Goal: Task Accomplishment & Management: Manage account settings

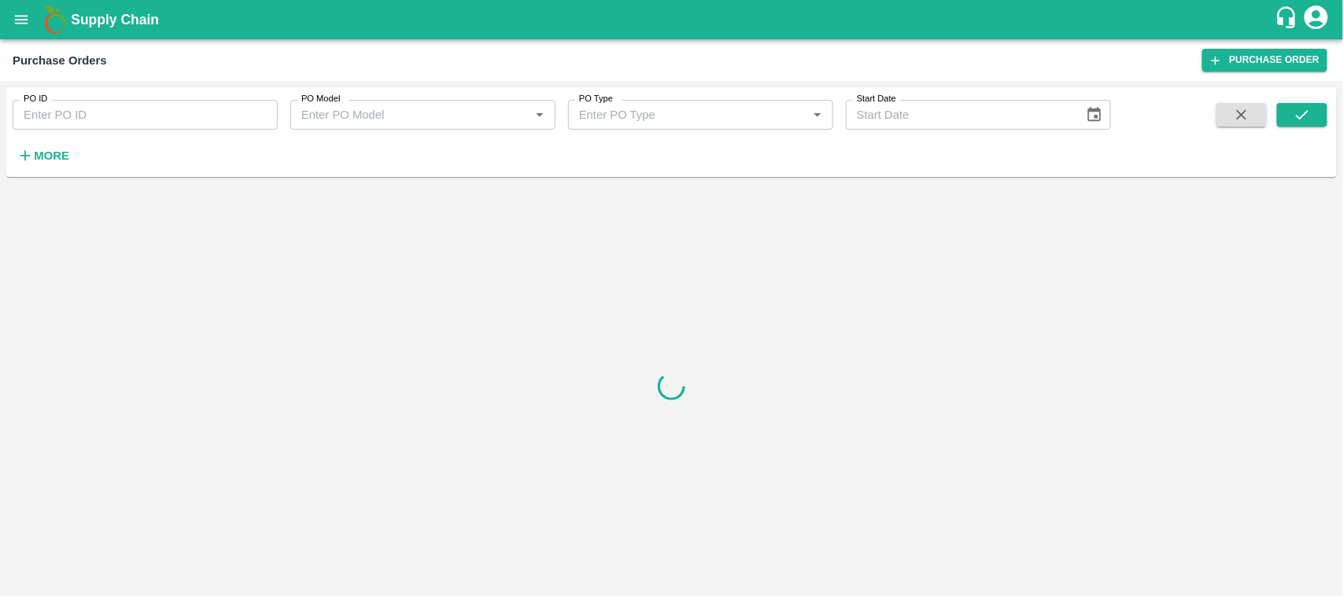
click at [22, 21] on icon "open drawer" at bounding box center [21, 19] width 17 height 17
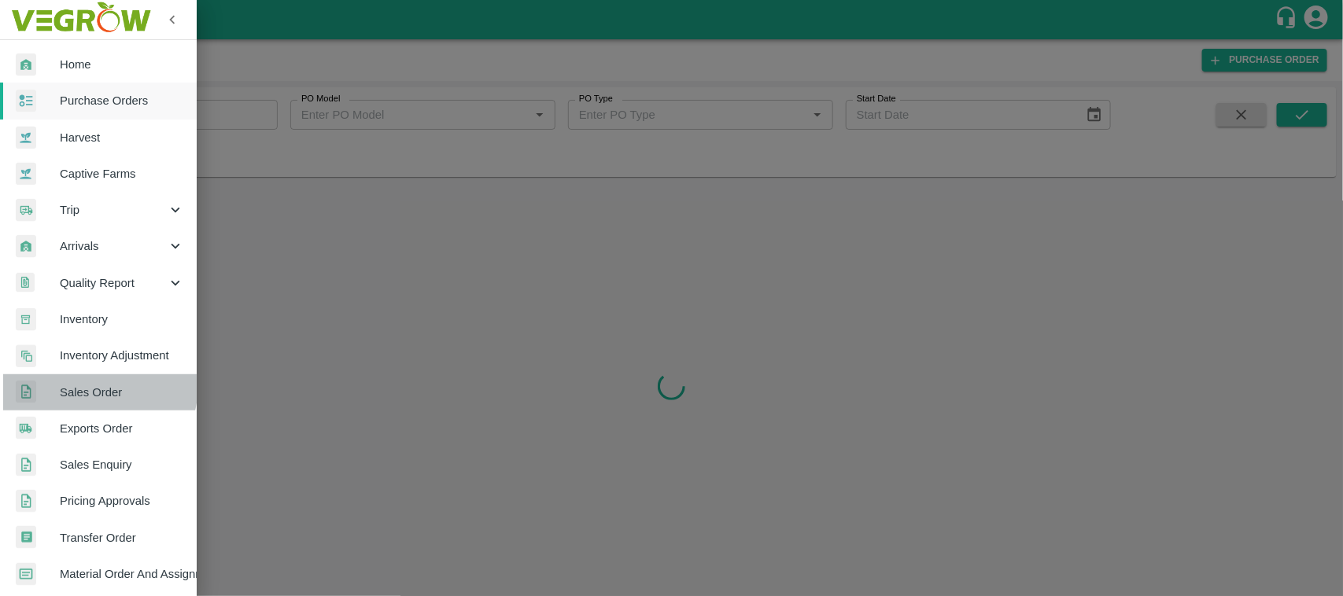
click at [81, 384] on span "Sales Order" at bounding box center [122, 392] width 124 height 17
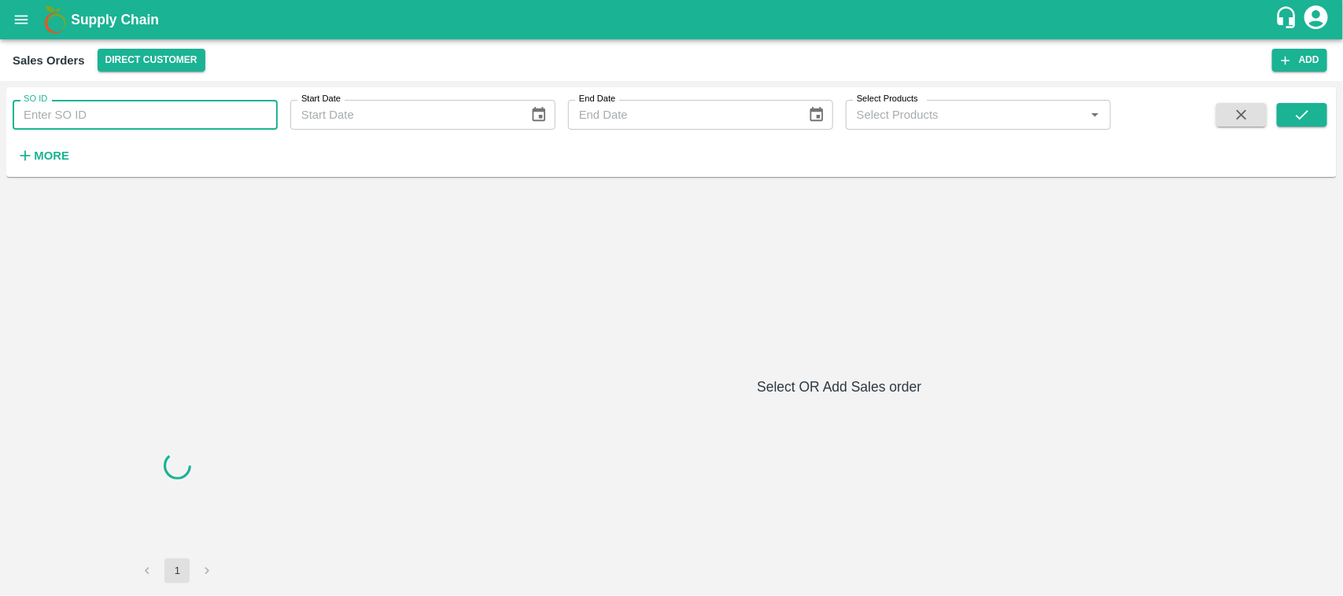
click at [224, 118] on input "SO ID" at bounding box center [145, 115] width 265 height 30
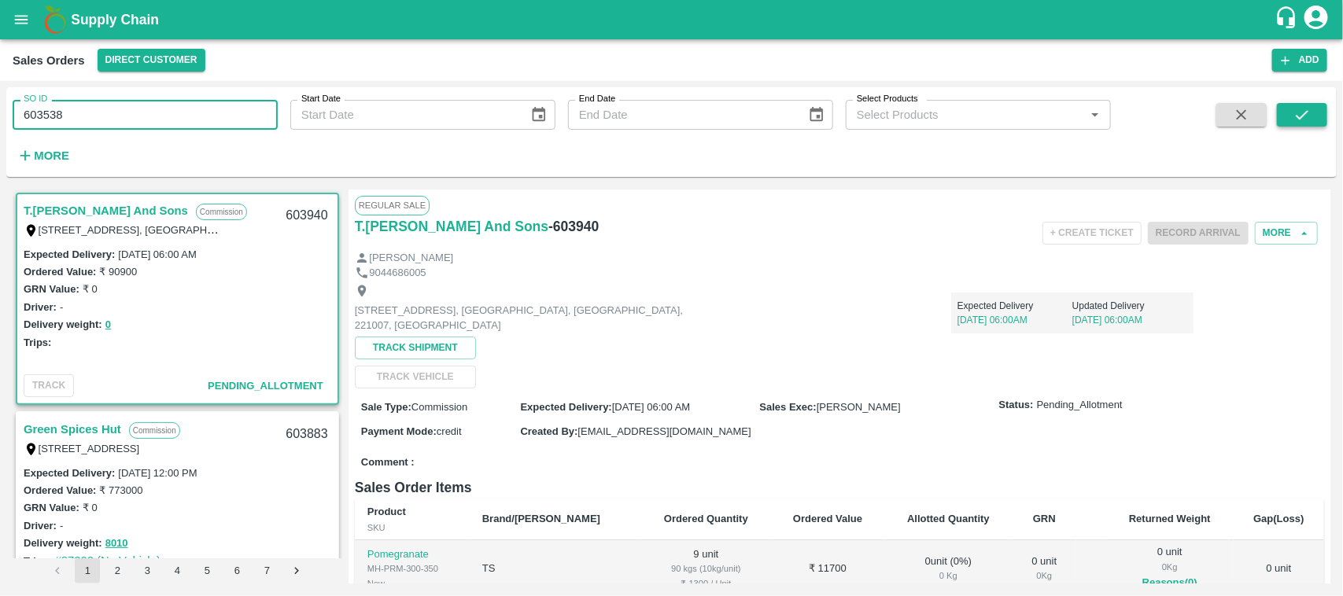
type input "603538"
click at [1300, 109] on icon "submit" at bounding box center [1302, 114] width 17 height 17
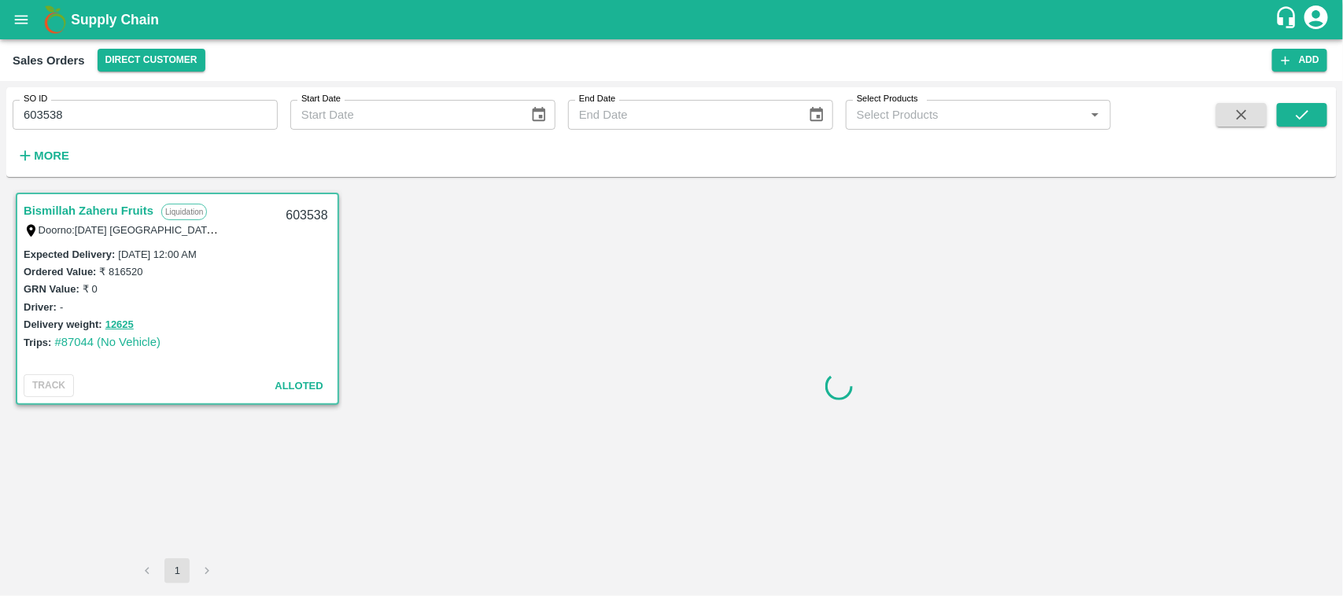
click at [131, 210] on link "Bismillah Zaheru Fruits" at bounding box center [89, 211] width 130 height 20
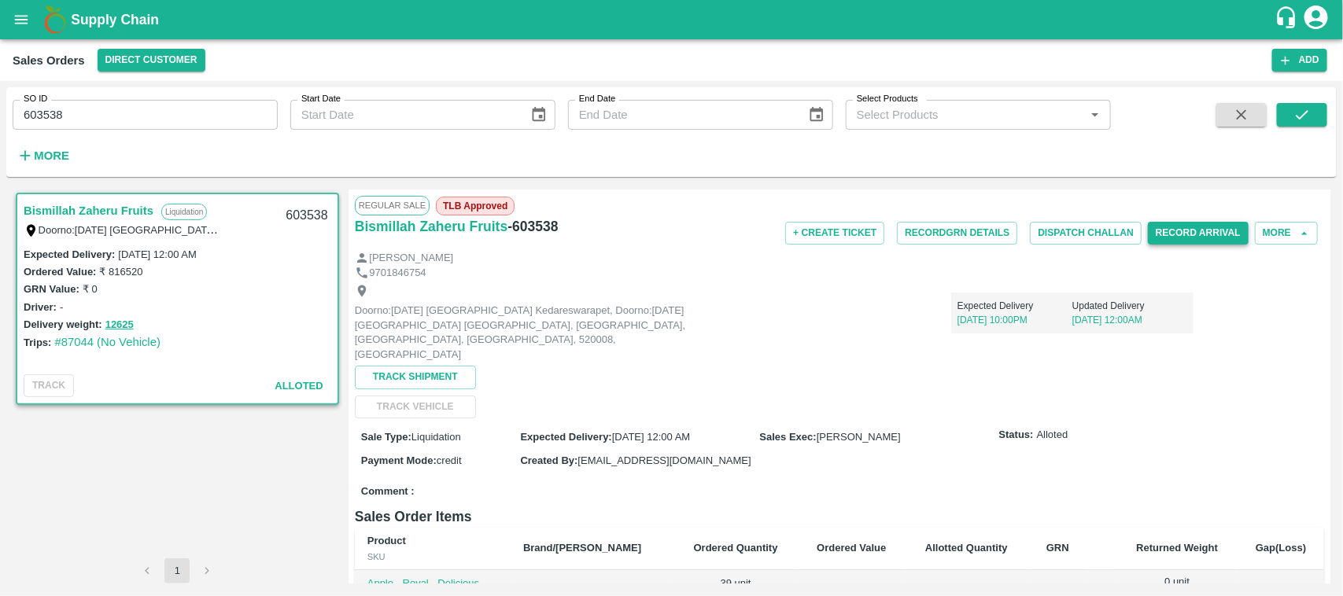
click at [1214, 231] on button "Record Arrival" at bounding box center [1198, 233] width 101 height 23
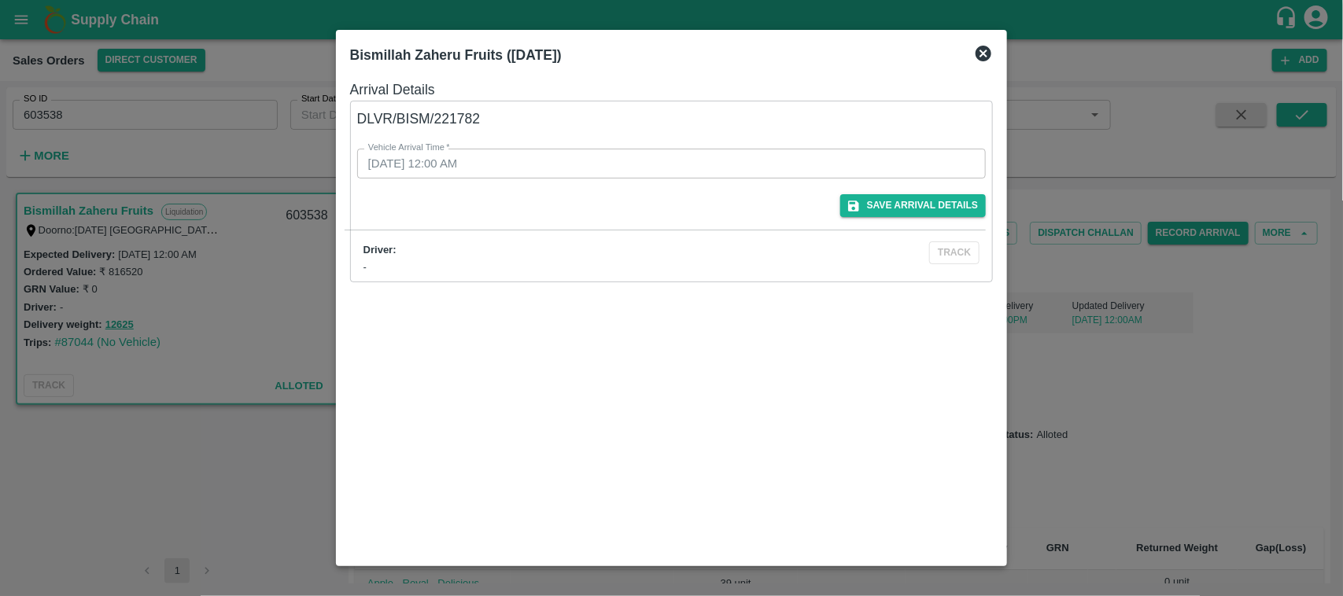
drag, startPoint x: 508, startPoint y: 124, endPoint x: 445, endPoint y: 116, distance: 63.4
click at [445, 116] on div "Vehicle Arrival Time   * 31/08/2025 12:00 AM Vehicle Arrival Time" at bounding box center [652, 145] width 667 height 68
click at [473, 120] on div "Vehicle Arrival Time   * 31/08/2025 12:00 AM Vehicle Arrival Time" at bounding box center [652, 145] width 667 height 68
click at [477, 120] on div "Vehicle Arrival Time   * 31/08/2025 12:00 AM Vehicle Arrival Time" at bounding box center [652, 145] width 667 height 68
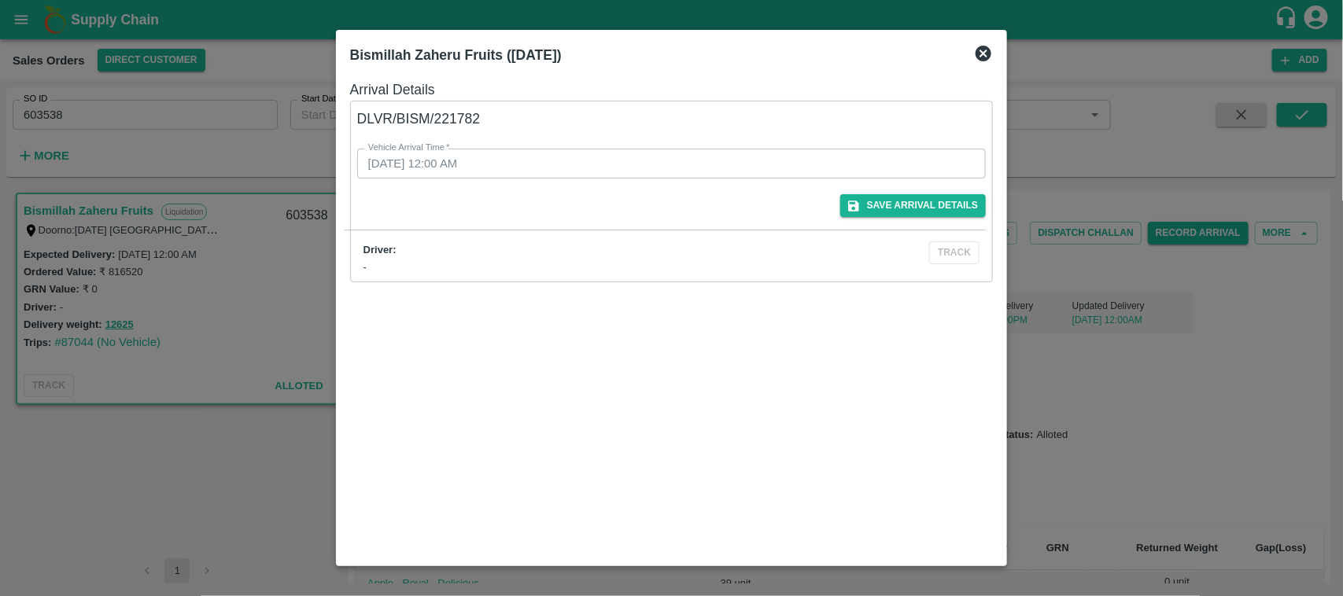
drag, startPoint x: 438, startPoint y: 120, endPoint x: 502, endPoint y: 113, distance: 64.9
click at [502, 113] on div "Vehicle Arrival Time   * 31/08/2025 12:00 AM Vehicle Arrival Time" at bounding box center [652, 145] width 667 height 68
click at [981, 51] on icon at bounding box center [983, 53] width 19 height 19
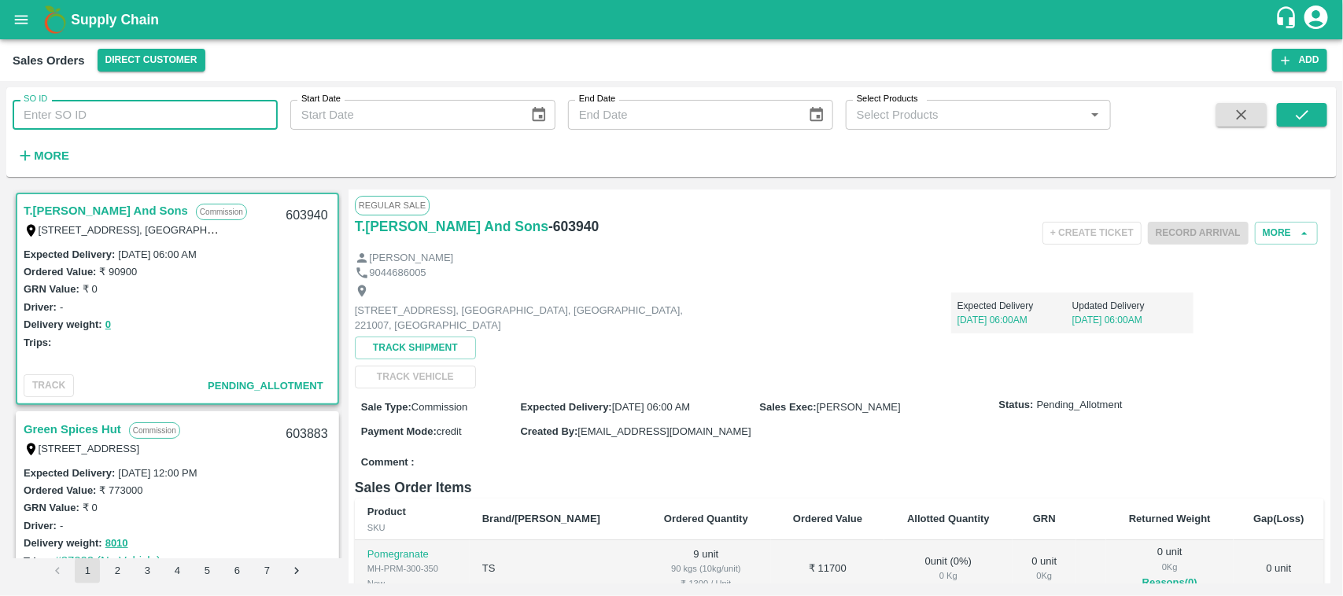
click at [135, 116] on input "SO ID" at bounding box center [145, 115] width 265 height 30
type input "603538"
click at [1295, 116] on icon "submit" at bounding box center [1302, 114] width 17 height 17
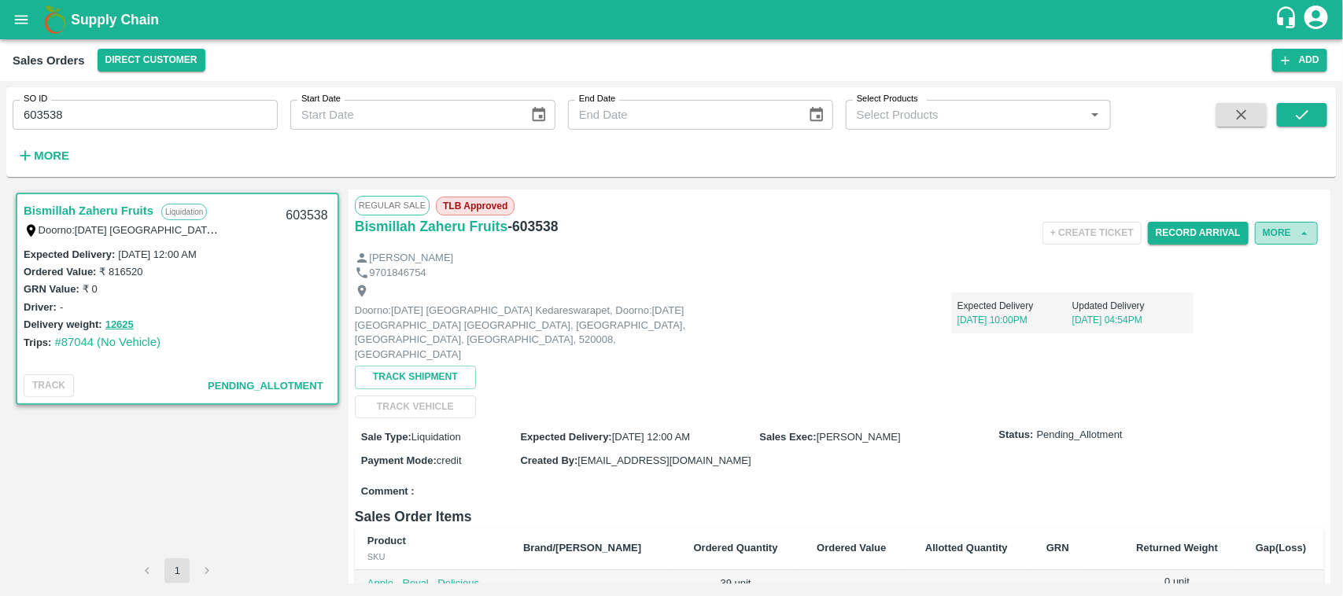
click at [1281, 229] on button "More" at bounding box center [1286, 233] width 63 height 23
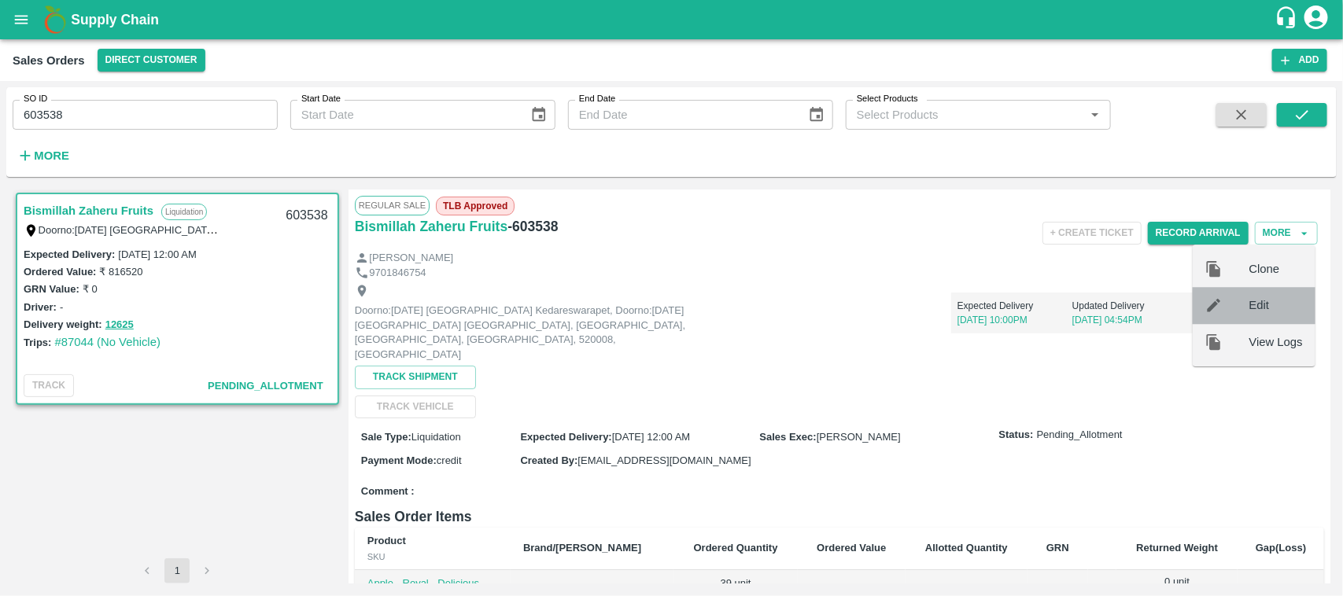
click at [1264, 291] on div "Edit" at bounding box center [1254, 306] width 123 height 36
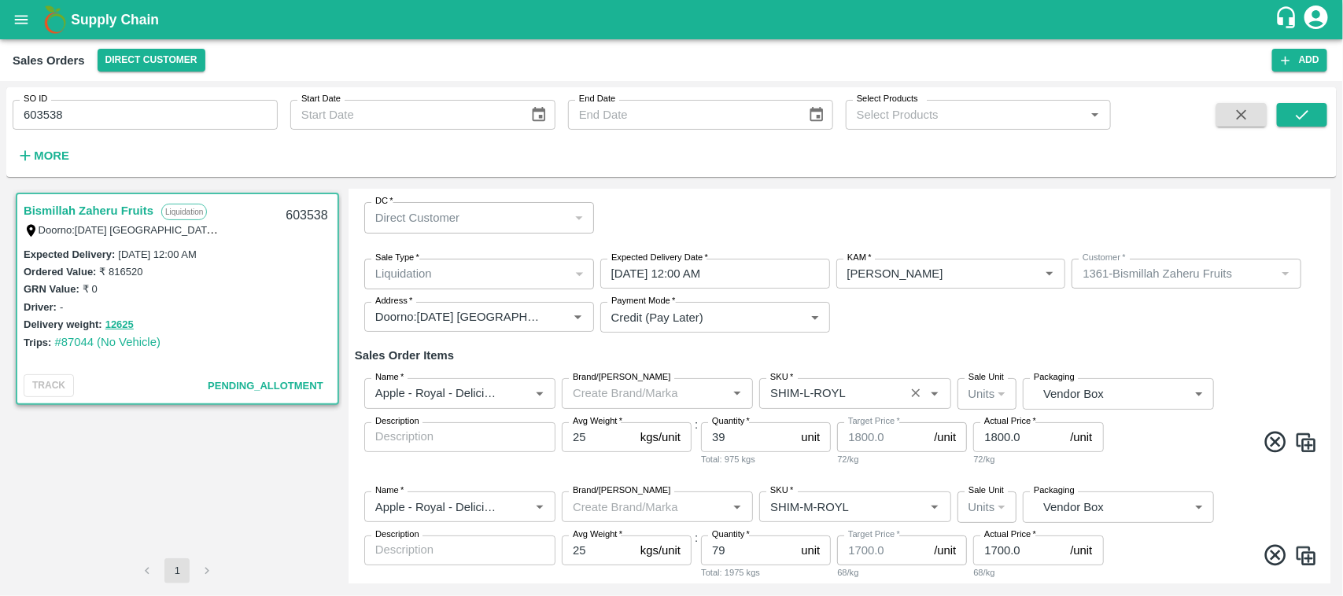
scroll to position [525, 0]
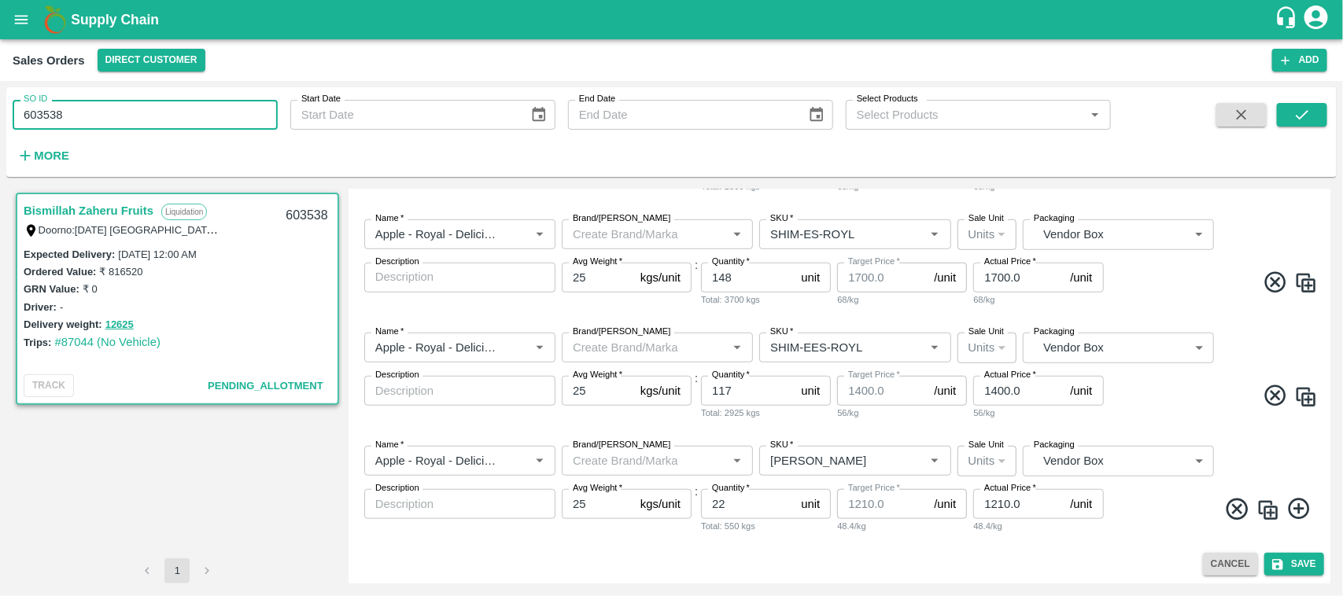
drag, startPoint x: 150, startPoint y: 120, endPoint x: 9, endPoint y: 124, distance: 140.1
click at [9, 124] on div "SO ID 603538 SO ID" at bounding box center [139, 108] width 278 height 42
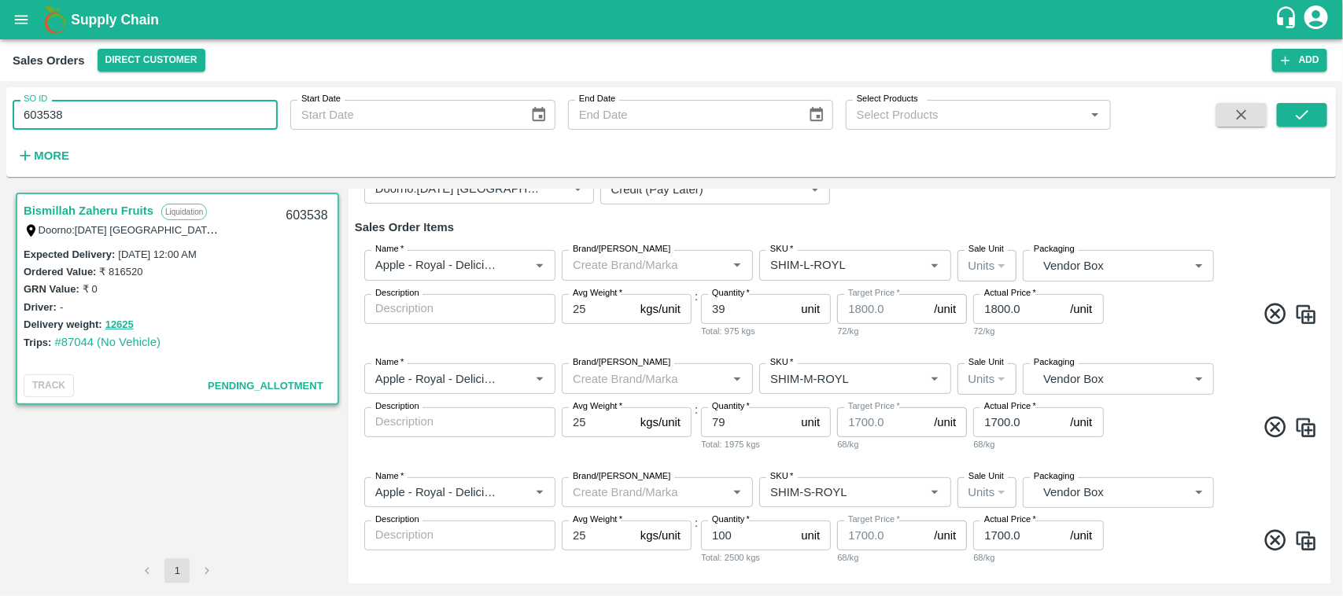
scroll to position [147, 0]
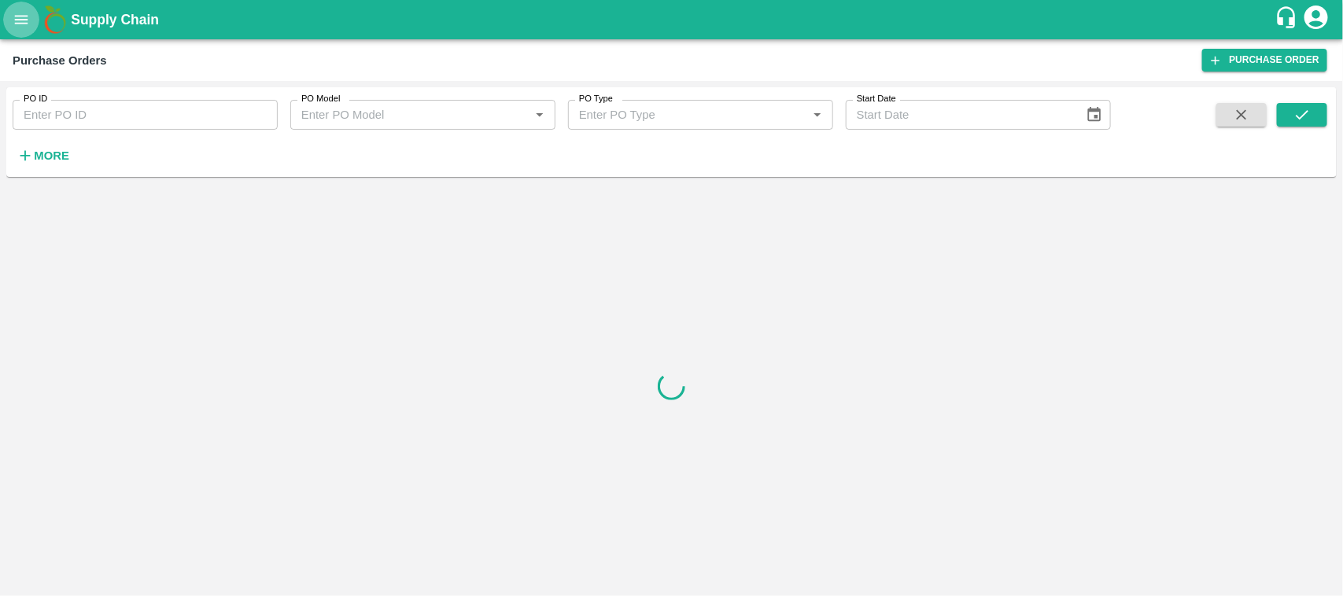
click at [22, 18] on icon "open drawer" at bounding box center [21, 19] width 17 height 17
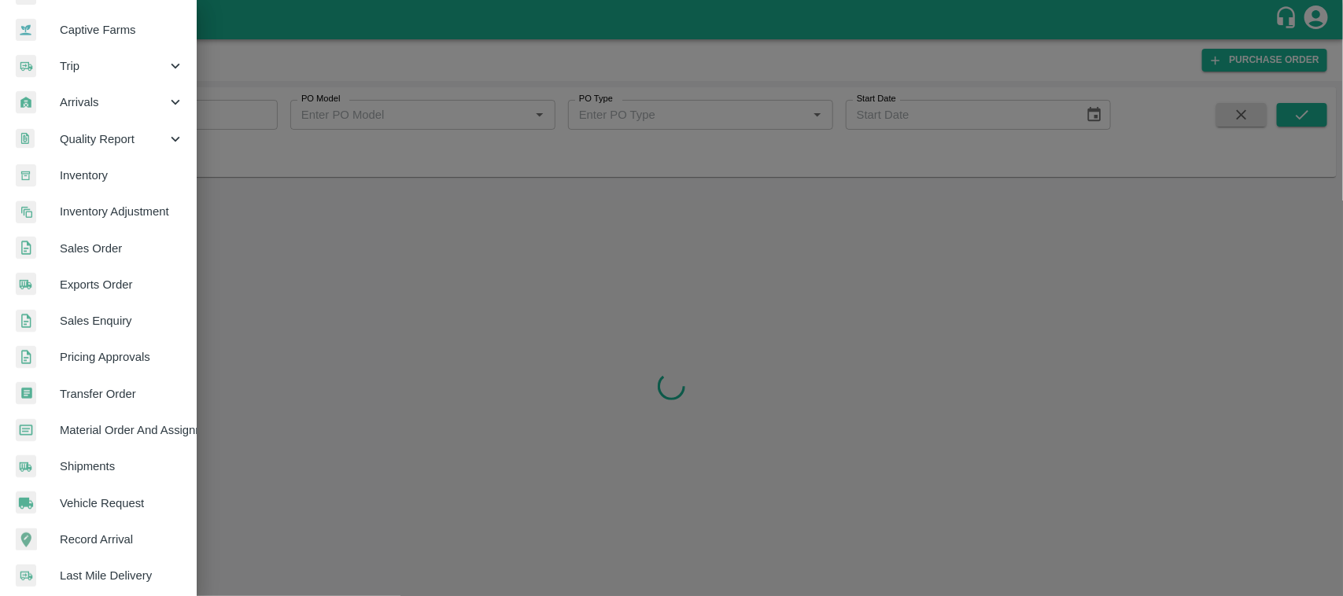
scroll to position [150, 0]
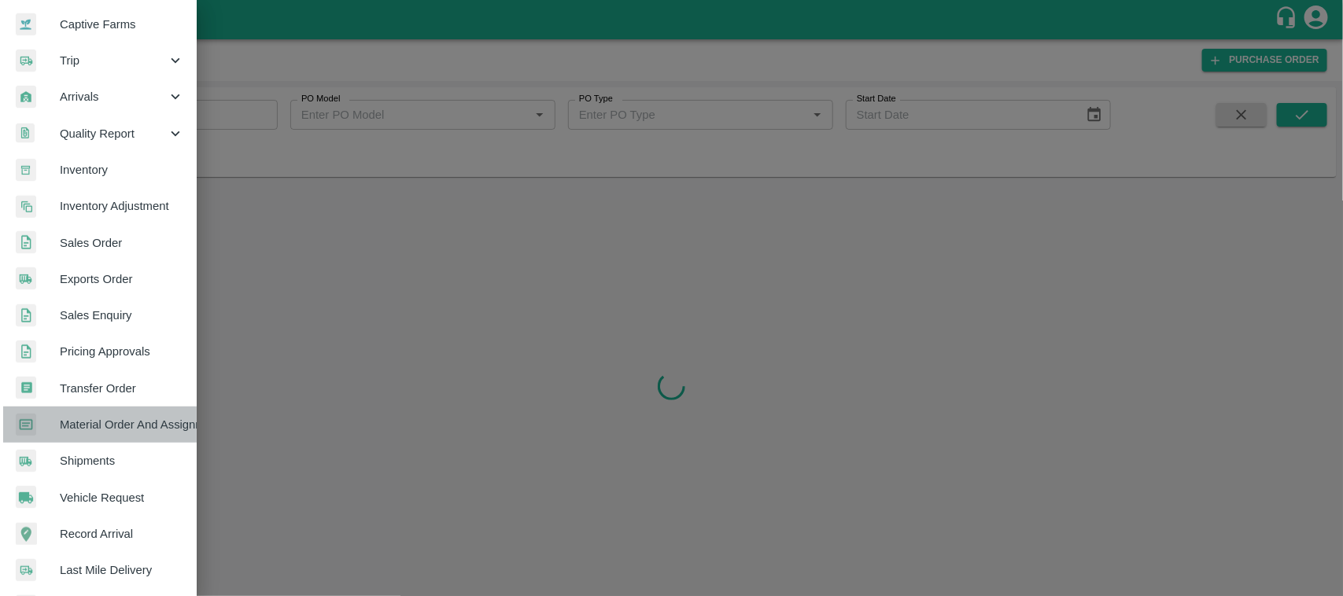
click at [103, 414] on link "Material Order And Assignment" at bounding box center [98, 425] width 197 height 36
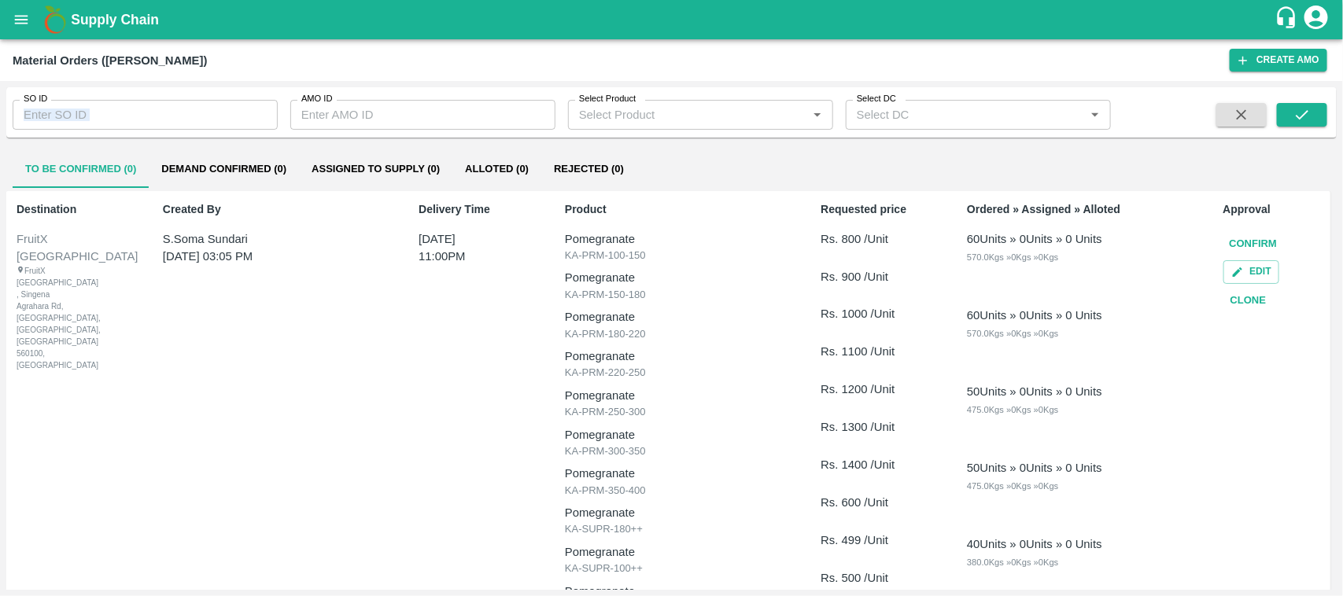
drag, startPoint x: 126, startPoint y: 132, endPoint x: 116, endPoint y: 124, distance: 13.4
click at [116, 124] on div "SO ID SO ID AMO ID AMO ID Select Product Select Product   * Select DC Select DC…" at bounding box center [671, 112] width 1331 height 50
click at [116, 124] on input "SO ID" at bounding box center [145, 115] width 265 height 30
paste input "603538"
click at [1300, 124] on button "submit" at bounding box center [1302, 115] width 50 height 24
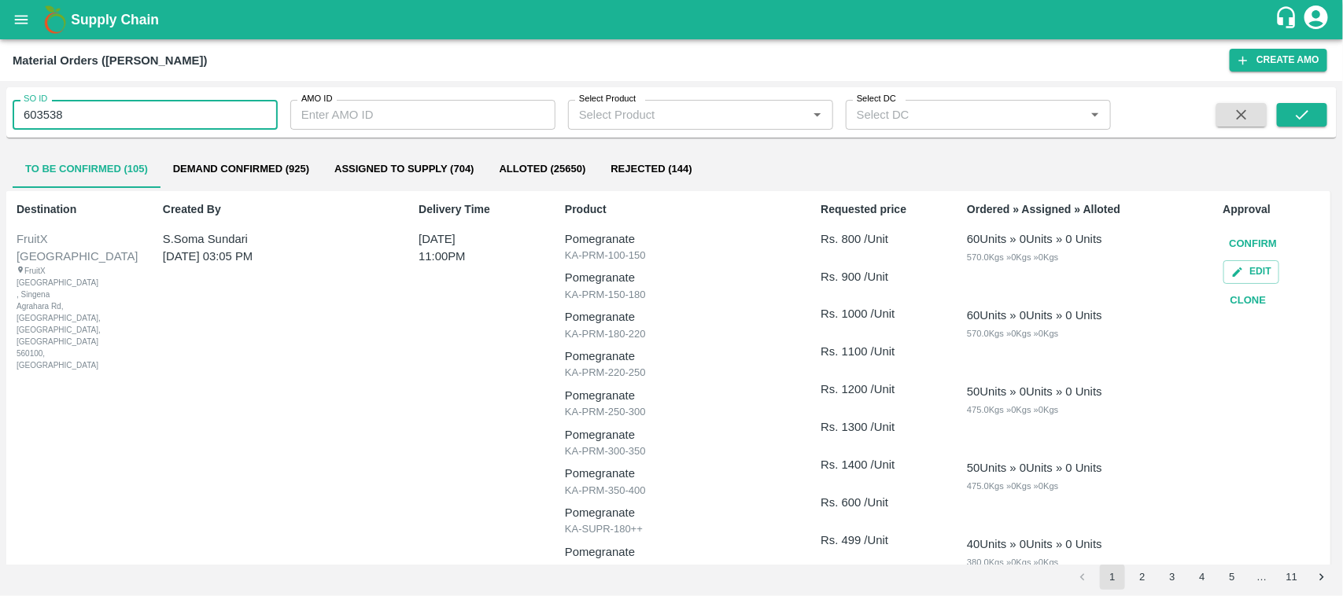
click at [73, 116] on input "603538" at bounding box center [145, 115] width 265 height 30
type input "603538"
click at [1319, 105] on button "submit" at bounding box center [1302, 115] width 50 height 24
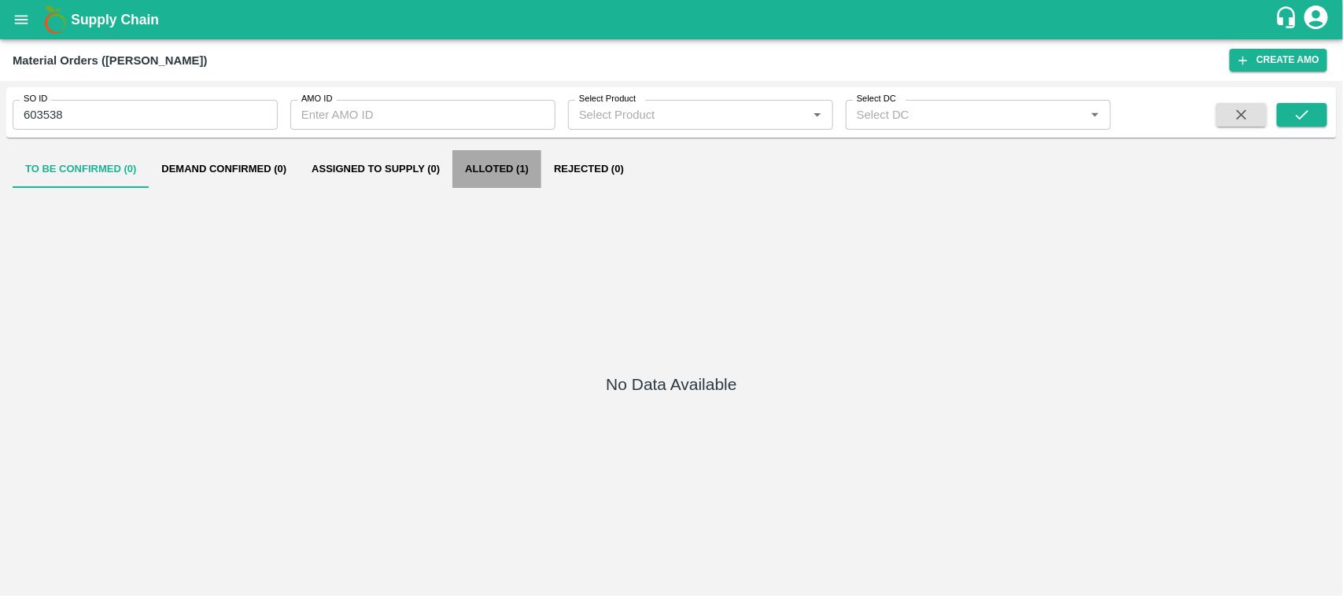
click at [498, 177] on button "Alloted (1)" at bounding box center [496, 169] width 89 height 38
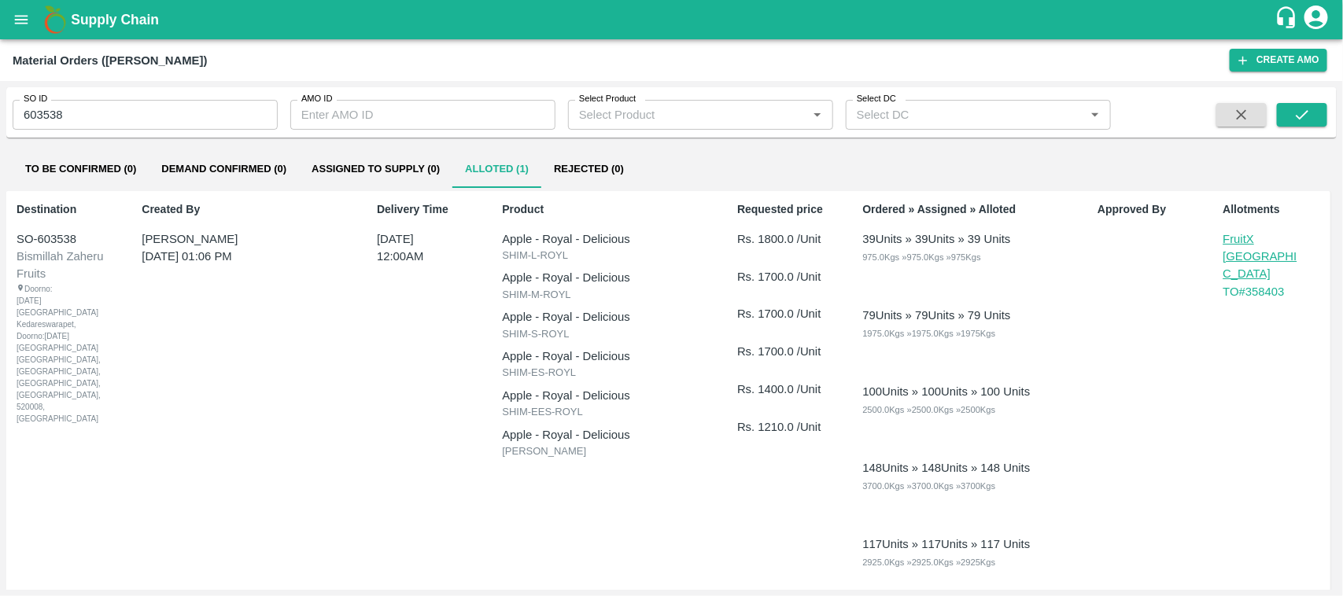
click at [556, 497] on div "Product Apple - Royal - Delicious SHIM-L-ROYL Apple - Royal - Delicious SHIM-M-…" at bounding box center [606, 442] width 220 height 494
drag, startPoint x: 106, startPoint y: 96, endPoint x: 92, endPoint y: 115, distance: 23.6
click at [92, 115] on div "SO ID 603538 SO ID" at bounding box center [139, 108] width 278 height 42
drag, startPoint x: 92, startPoint y: 115, endPoint x: 0, endPoint y: 139, distance: 95.2
click at [0, 139] on div "SO ID 603538 SO ID AMO ID AMO ID Select Product Select Product   * Select DC Se…" at bounding box center [671, 338] width 1343 height 515
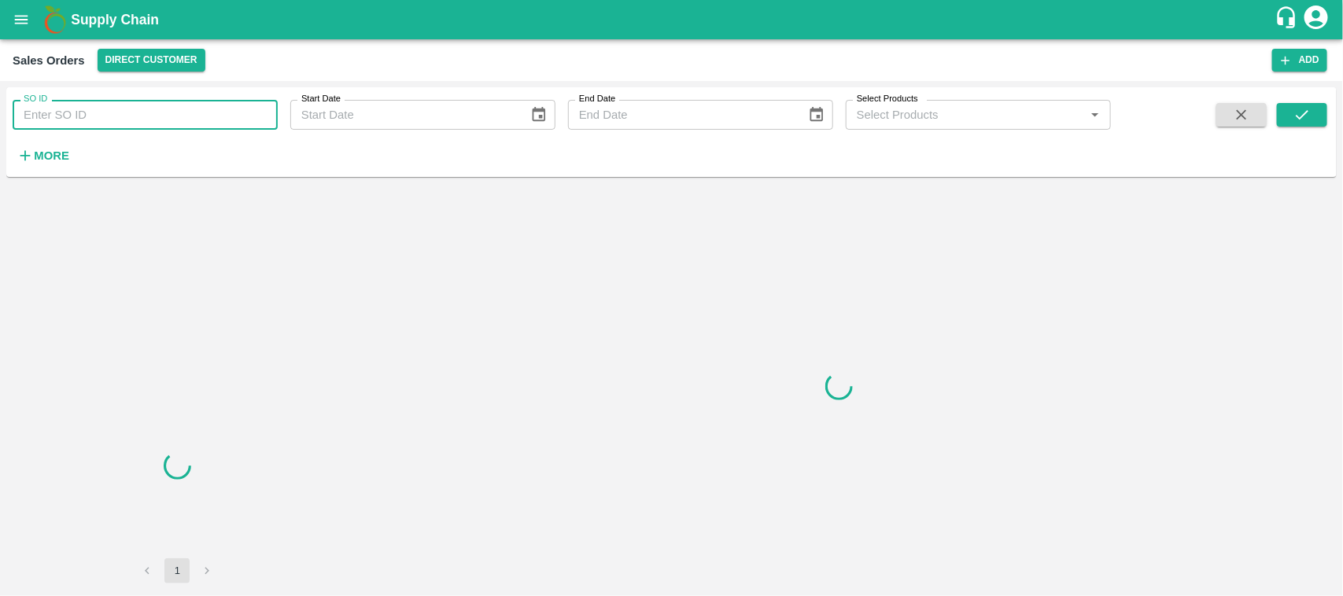
click at [99, 108] on input "SO ID" at bounding box center [145, 115] width 265 height 30
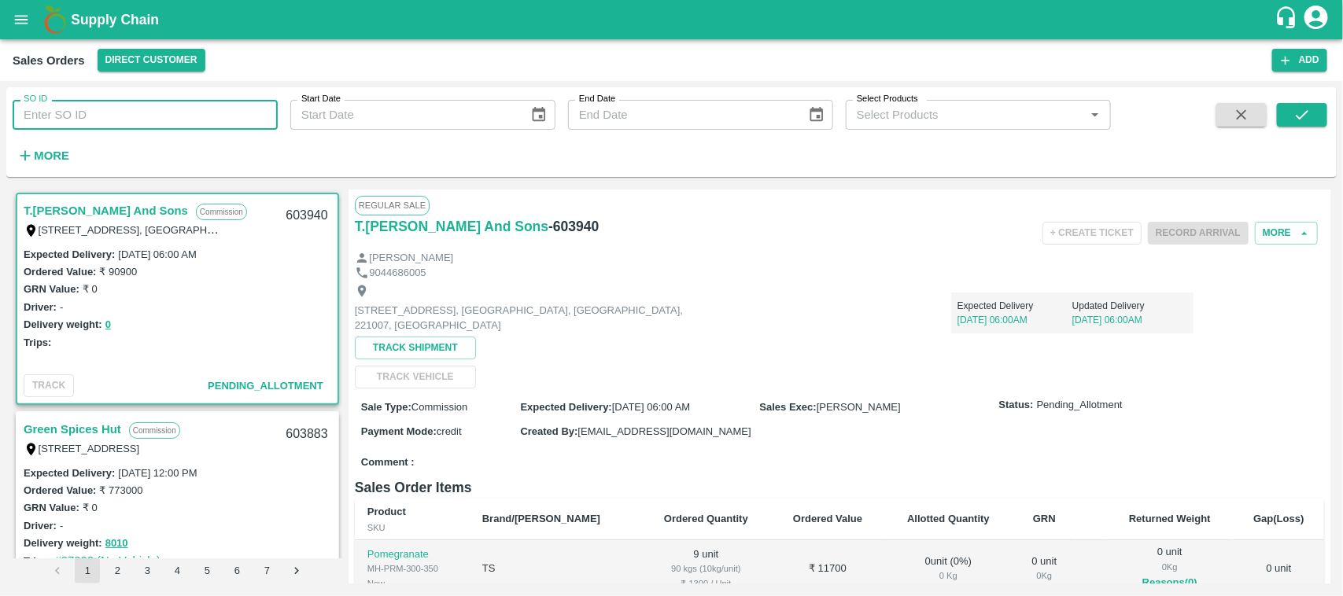
paste input "603538"
type input "603538"
click at [1299, 120] on icon "submit" at bounding box center [1302, 114] width 17 height 17
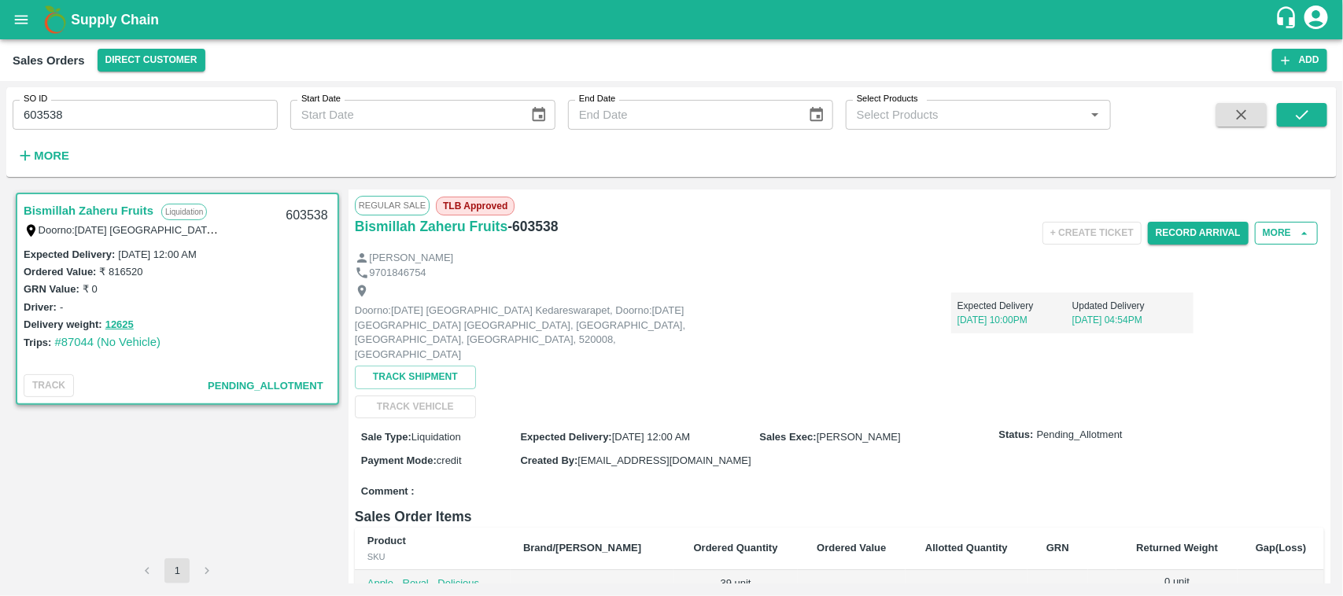
click at [1257, 238] on button "More" at bounding box center [1286, 233] width 63 height 23
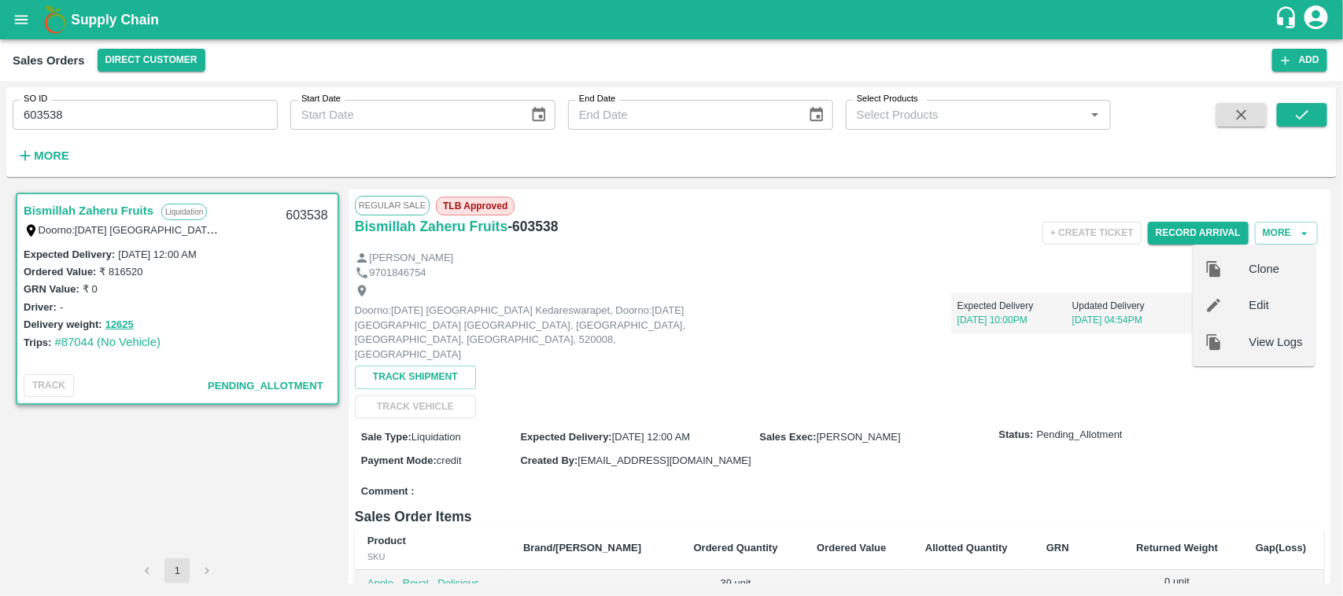
click at [1249, 292] on div "Edit" at bounding box center [1254, 306] width 123 height 36
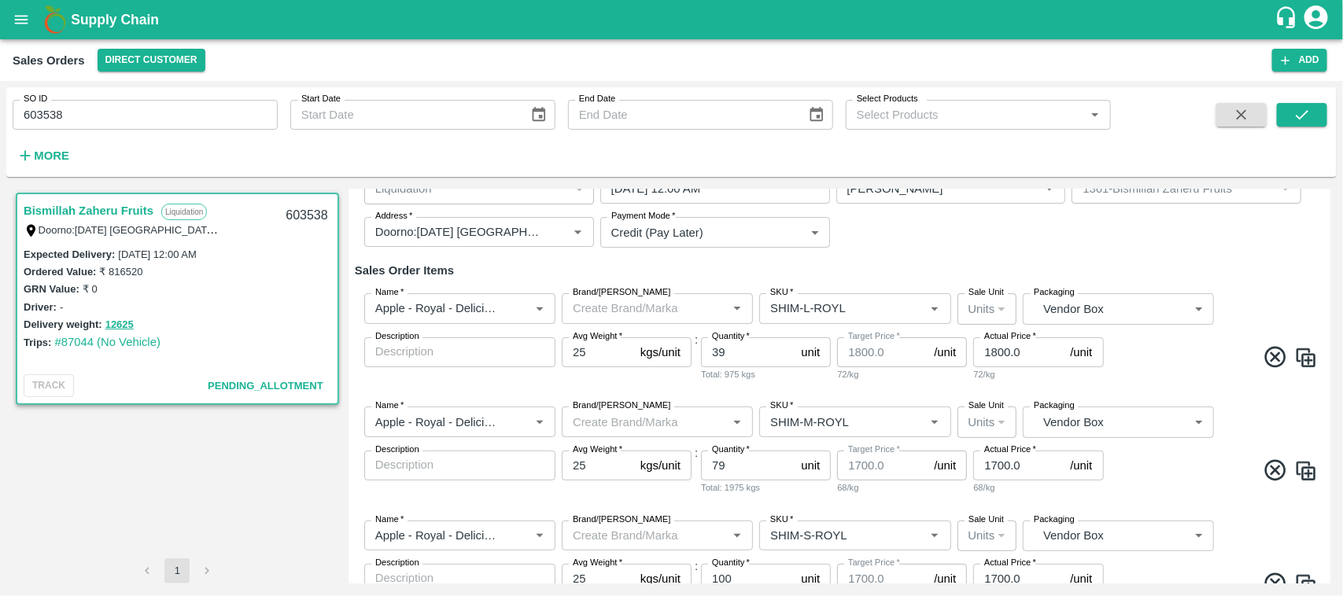
scroll to position [112, 0]
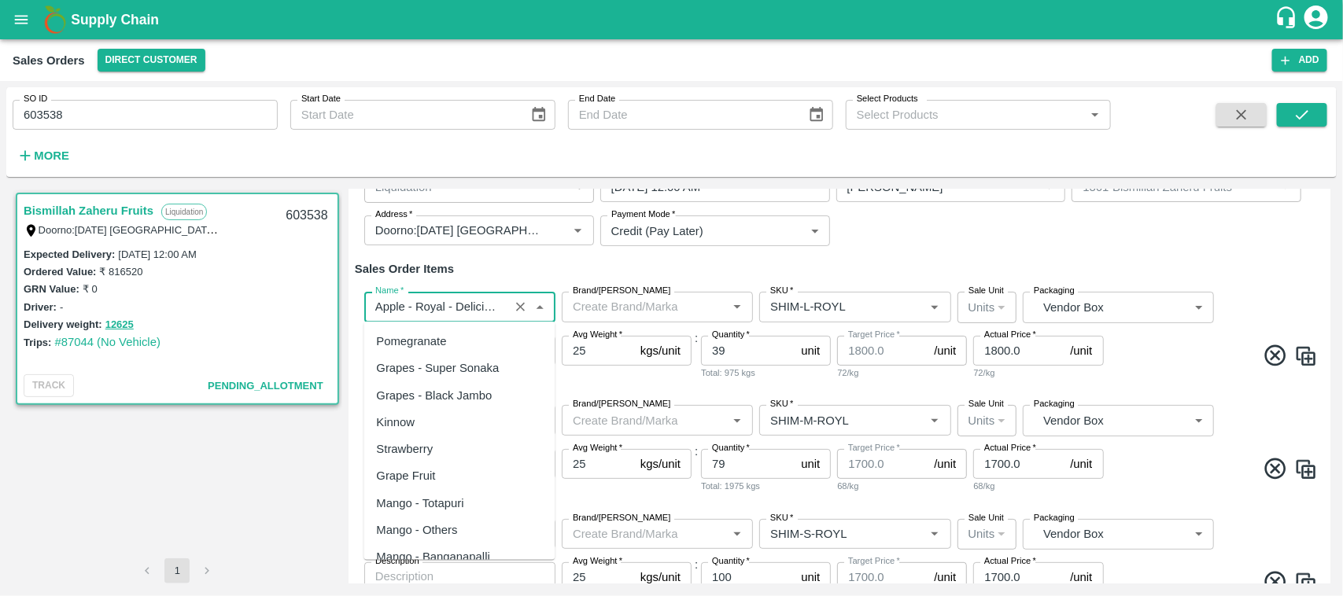
click at [494, 312] on input "Name   *" at bounding box center [436, 307] width 135 height 20
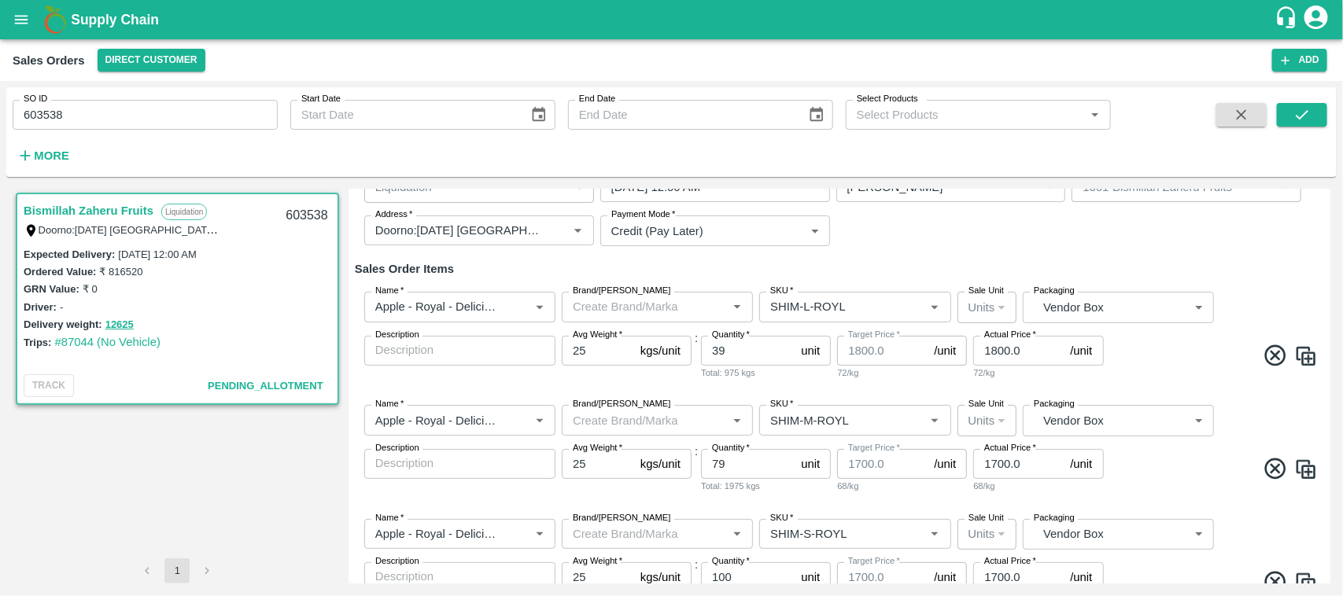
click at [516, 266] on h6 "Sales Order Items" at bounding box center [840, 269] width 970 height 20
click at [732, 353] on input "39" at bounding box center [748, 351] width 94 height 30
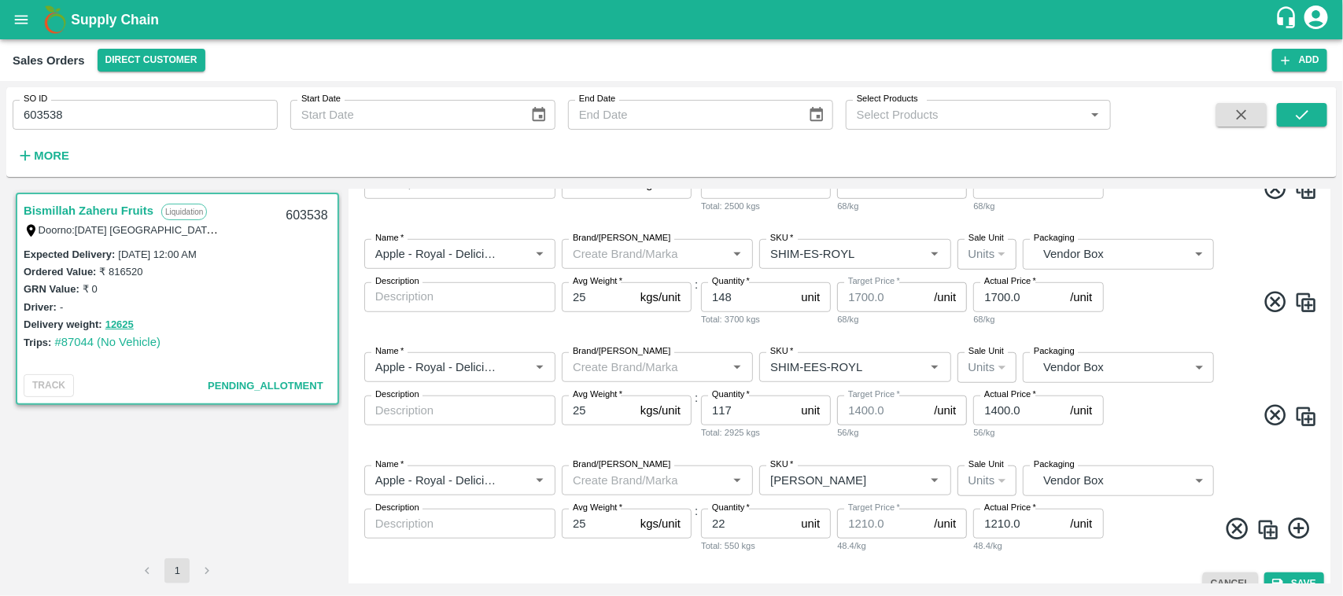
scroll to position [525, 0]
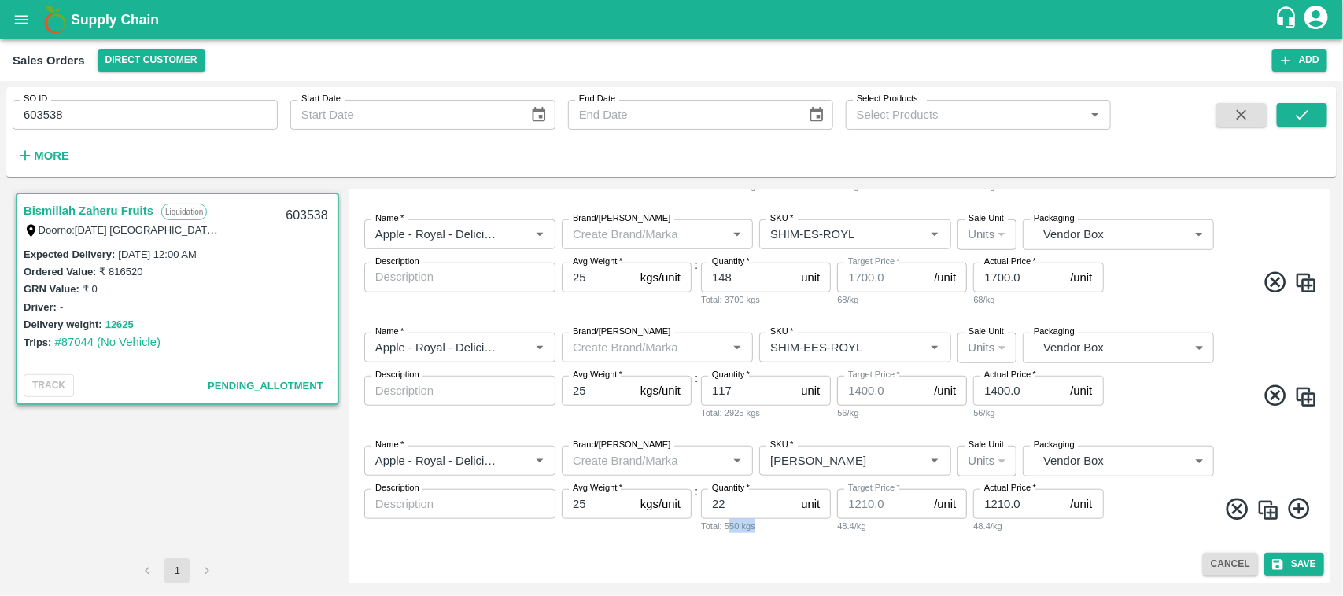
drag, startPoint x: 760, startPoint y: 532, endPoint x: 726, endPoint y: 533, distance: 34.6
click at [726, 533] on div "Total: 550 kgs" at bounding box center [766, 526] width 130 height 14
click at [761, 540] on div "Name   * Name   * Brand/Marka Brand/Marka SKU   * SKU   * Sale Unit Units 2 Sal…" at bounding box center [840, 490] width 970 height 113
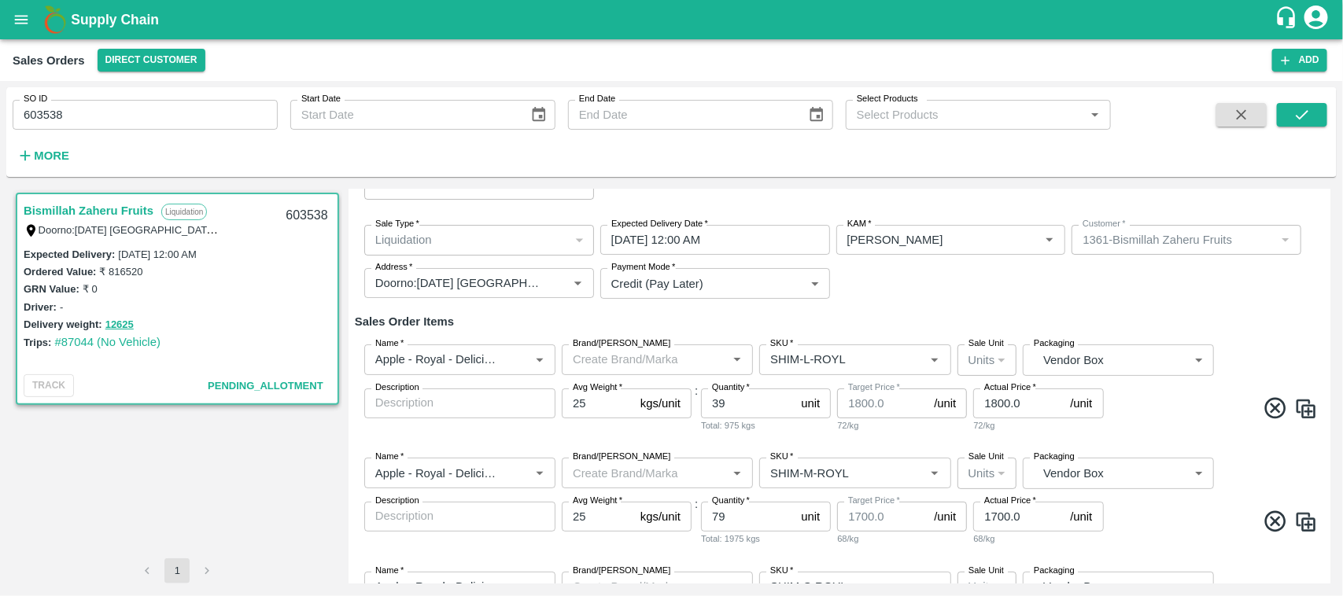
scroll to position [0, 0]
